Goal: Find contact information: Find contact information

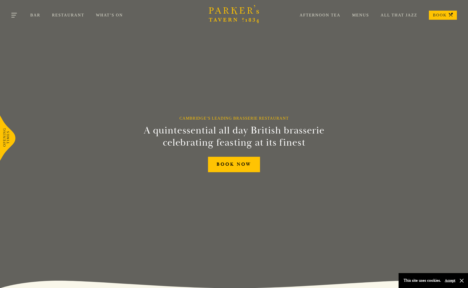
click at [11, 13] on button "Toggle navigation" at bounding box center [14, 15] width 21 height 21
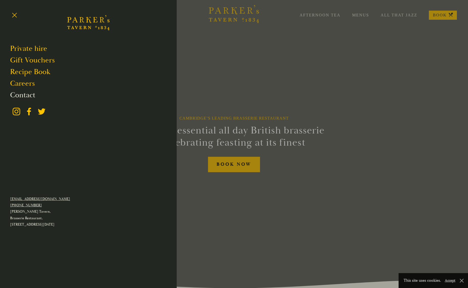
click at [33, 95] on link "Contact" at bounding box center [22, 95] width 25 height 10
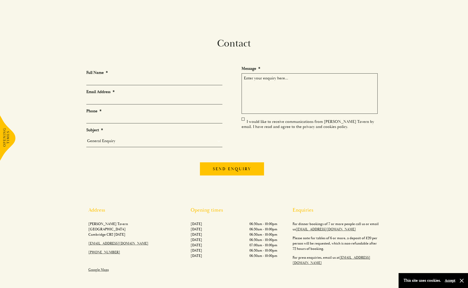
scroll to position [1, 0]
drag, startPoint x: 373, startPoint y: 262, endPoint x: 297, endPoint y: 262, distance: 75.5
click at [297, 262] on p "For press enquiries, email us at parkerstavern@perowneinternational.com" at bounding box center [336, 259] width 87 height 11
copy link "parkerstavern@perowneinternational.com"
